Goal: Entertainment & Leisure: Consume media (video, audio)

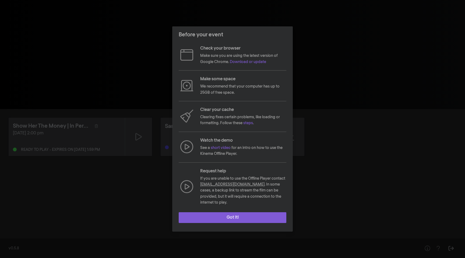
click at [272, 218] on button "Got it!" at bounding box center [233, 217] width 108 height 11
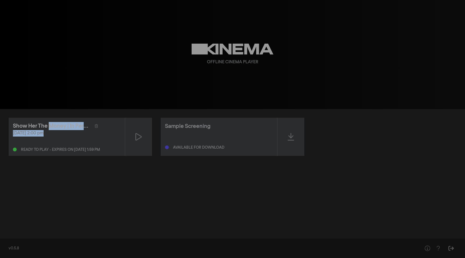
drag, startPoint x: 84, startPoint y: 145, endPoint x: 50, endPoint y: 124, distance: 39.9
click at [50, 124] on div "Show Her The Money | In Person [DATE] 2:00 pm Ready to play - expires on [DATE]…" at bounding box center [67, 136] width 116 height 38
click at [50, 124] on div "Show Her The Money | In Person" at bounding box center [51, 126] width 77 height 8
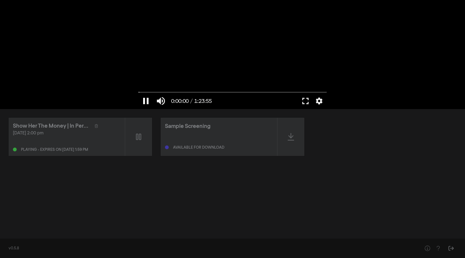
click at [148, 104] on button "pause" at bounding box center [145, 101] width 15 height 16
type input "0.764479"
click at [323, 104] on button "settings" at bounding box center [319, 101] width 12 height 16
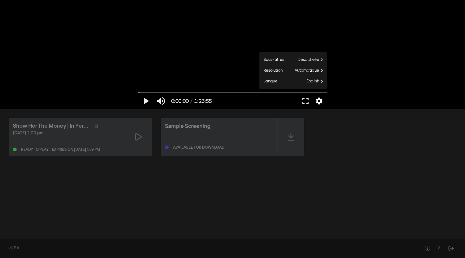
click at [319, 102] on button "settings" at bounding box center [319, 101] width 12 height 16
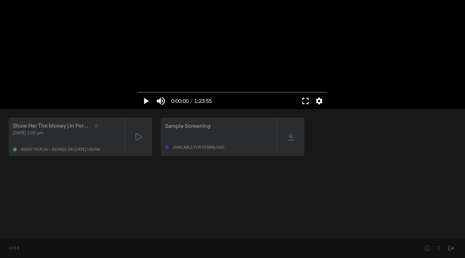
click at [319, 101] on button "settings" at bounding box center [319, 101] width 12 height 16
